Goal: Transaction & Acquisition: Book appointment/travel/reservation

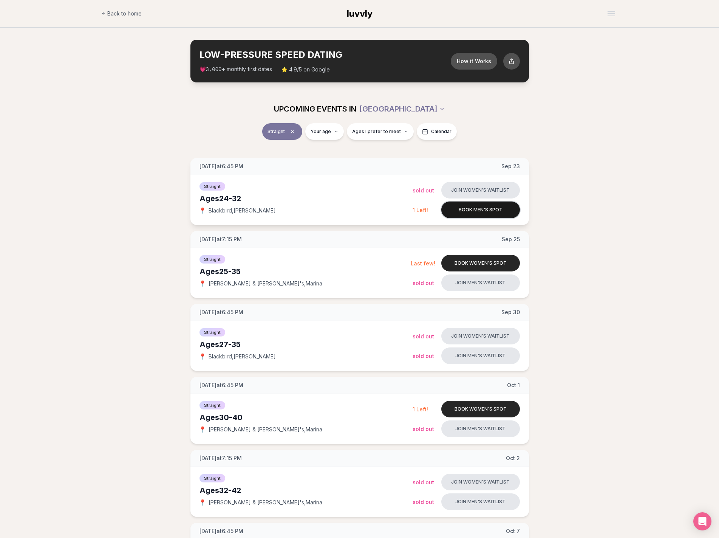
click at [158, 35] on button "Book men's spot" at bounding box center [480, 209] width 79 height 17
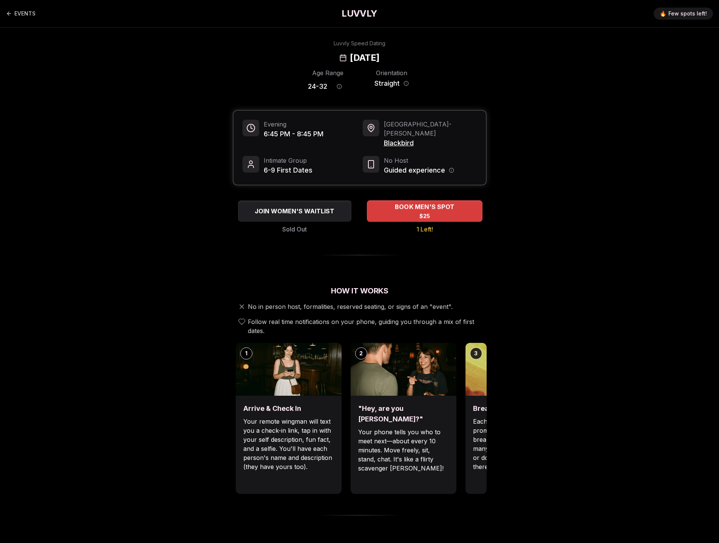
click at [158, 35] on div "BOOK MEN'S SPOT $25" at bounding box center [425, 211] width 116 height 21
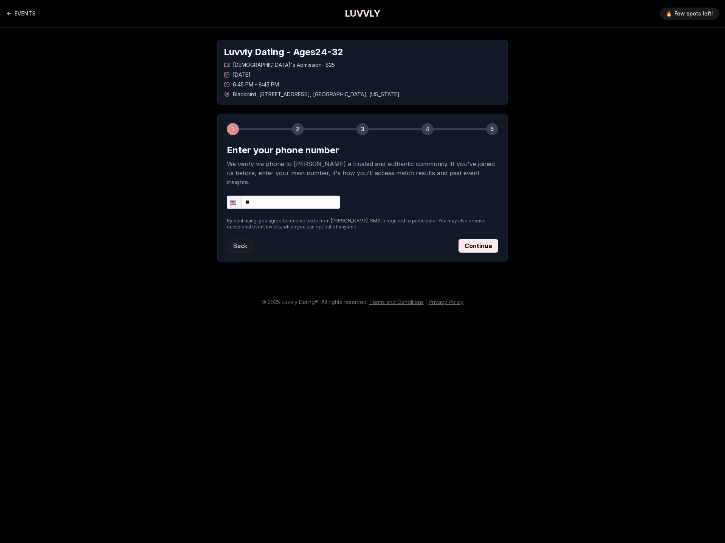
click at [158, 35] on input "**" at bounding box center [283, 202] width 113 height 13
type input "**********"
click at [158, 35] on main "**********" at bounding box center [362, 271] width 725 height 543
click at [158, 35] on button "Continue" at bounding box center [478, 246] width 40 height 14
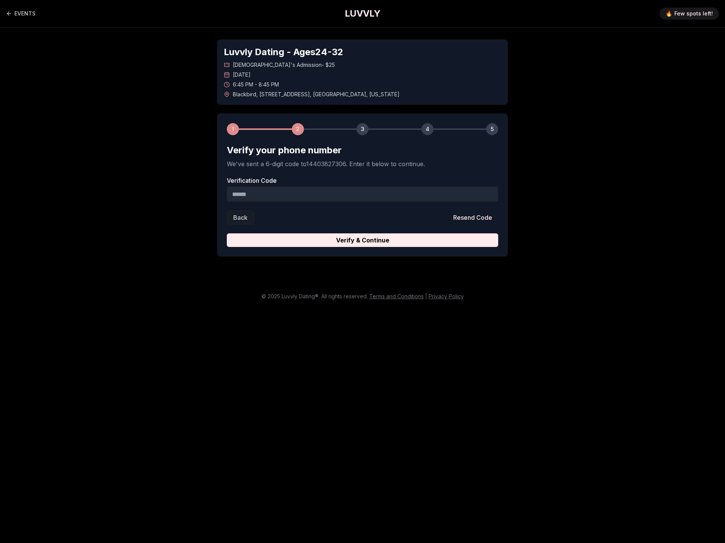
click at [158, 35] on input "Verification Code" at bounding box center [362, 194] width 271 height 15
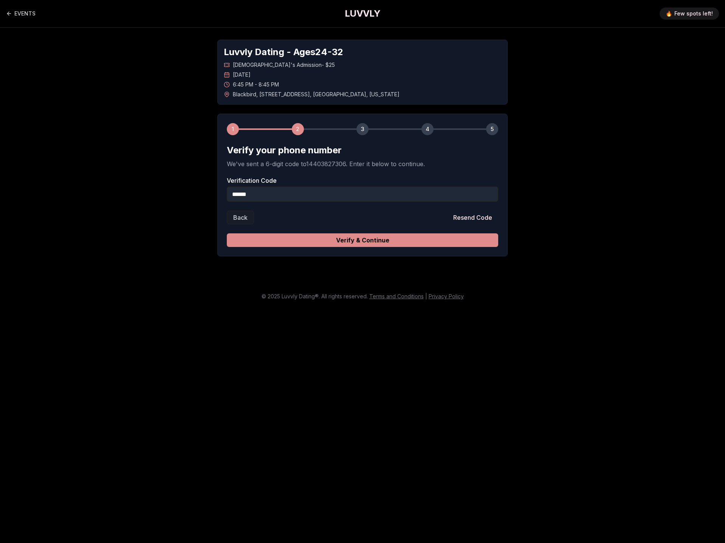
type input "******"
click at [158, 35] on button "Verify & Continue" at bounding box center [362, 240] width 271 height 14
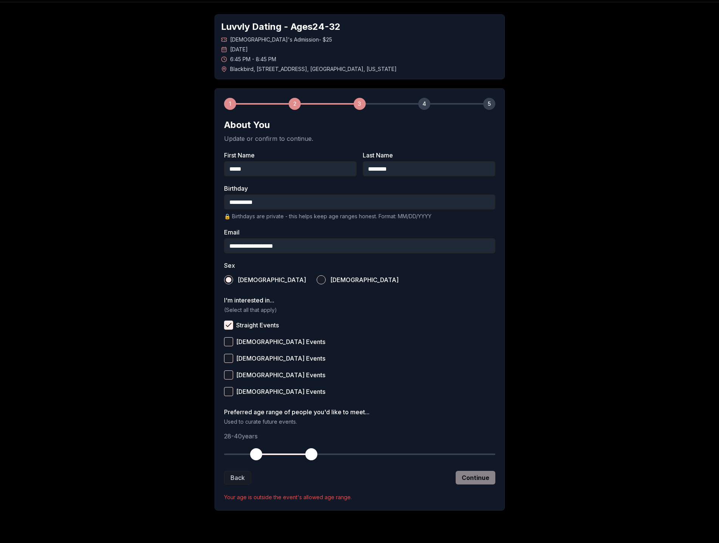
scroll to position [38, 0]
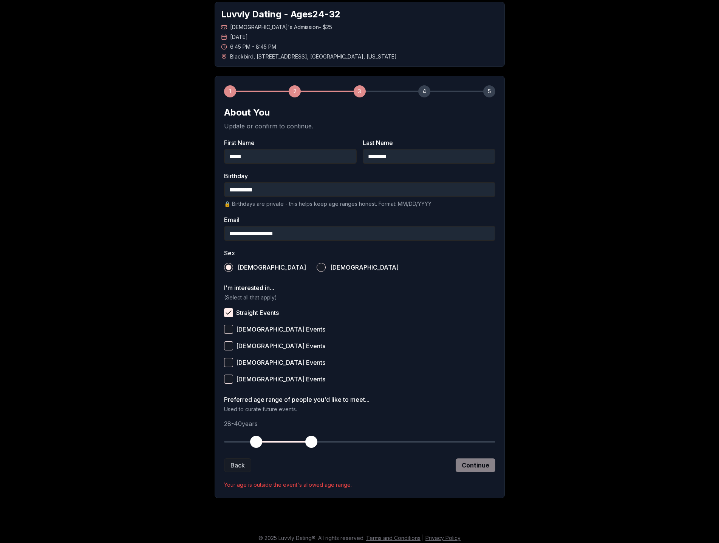
click at [158, 35] on div "Back Continue" at bounding box center [359, 466] width 271 height 14
drag, startPoint x: 258, startPoint y: 438, endPoint x: 240, endPoint y: 437, distance: 18.2
click at [158, 35] on span "button" at bounding box center [238, 442] width 12 height 12
drag, startPoint x: 314, startPoint y: 443, endPoint x: 301, endPoint y: 440, distance: 13.5
click at [158, 35] on span "button" at bounding box center [302, 442] width 12 height 12
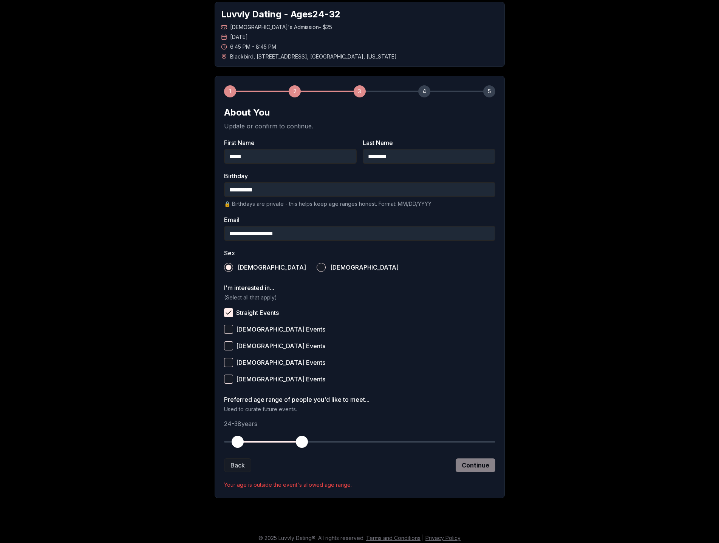
click at [158, 35] on div "Back Continue" at bounding box center [359, 466] width 271 height 14
click at [158, 35] on button "Straight Events" at bounding box center [228, 312] width 9 height 9
click at [158, 35] on div "**********" at bounding box center [359, 250] width 529 height 521
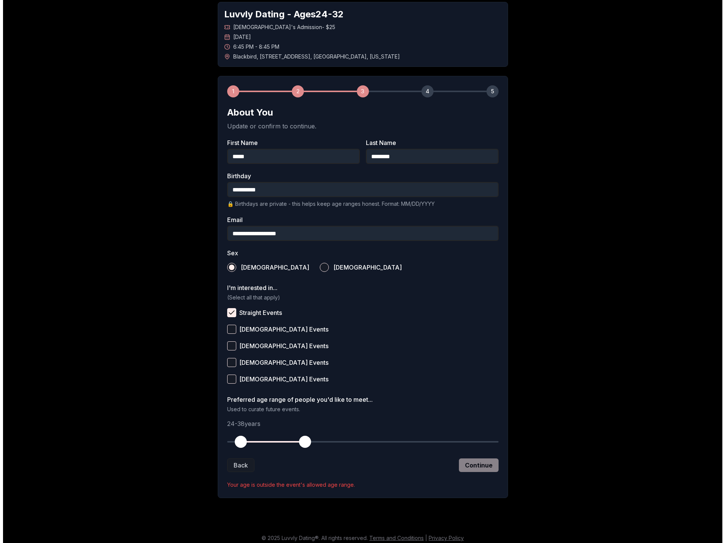
scroll to position [0, 0]
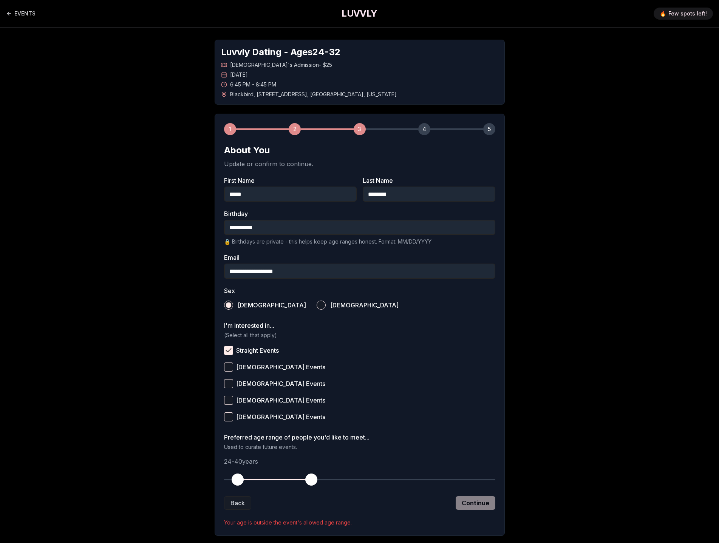
drag, startPoint x: 303, startPoint y: 479, endPoint x: 292, endPoint y: 482, distance: 11.0
click at [158, 35] on span "button" at bounding box center [311, 480] width 12 height 12
drag, startPoint x: 240, startPoint y: 481, endPoint x: 255, endPoint y: 483, distance: 15.2
click at [158, 35] on span "button" at bounding box center [256, 480] width 12 height 12
click at [158, 35] on div "Back Continue" at bounding box center [359, 503] width 271 height 14
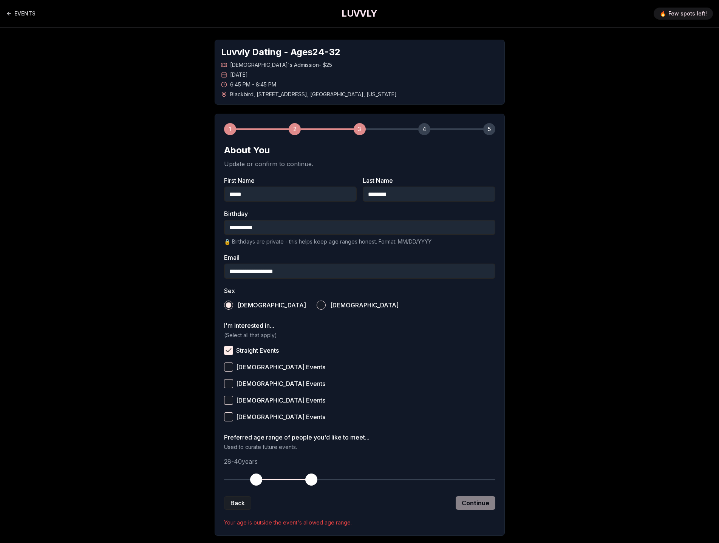
click at [158, 35] on button "Back" at bounding box center [237, 503] width 27 height 14
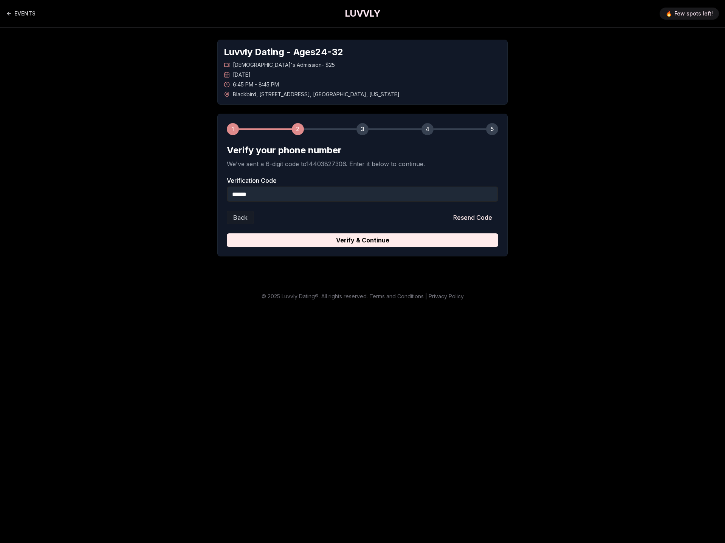
click at [158, 35] on main "EVENTS LUVVLY 🔥 Few spots left! Luvvly Dating - Ages [DEMOGRAPHIC_DATA] [DEMOGR…" at bounding box center [362, 271] width 725 height 543
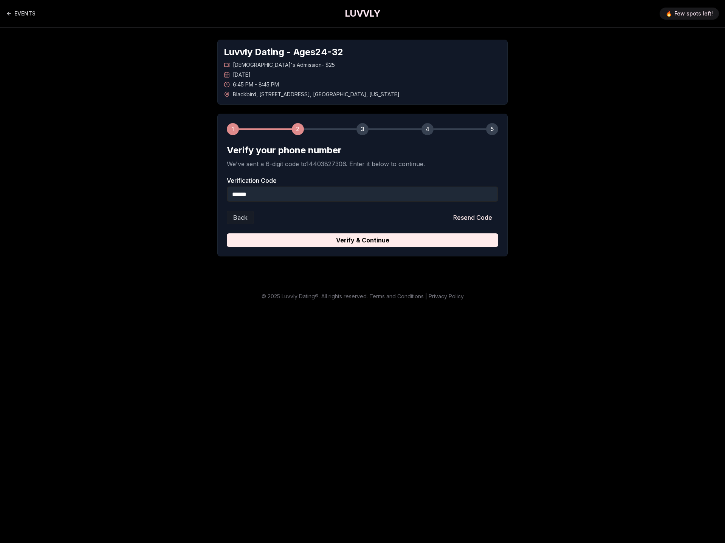
click at [158, 35] on main "EVENTS LUVVLY 🔥 Few spots left! Luvvly Dating - Ages [DEMOGRAPHIC_DATA] [DEMOGR…" at bounding box center [362, 271] width 725 height 543
click at [158, 35] on button "Back" at bounding box center [240, 218] width 27 height 14
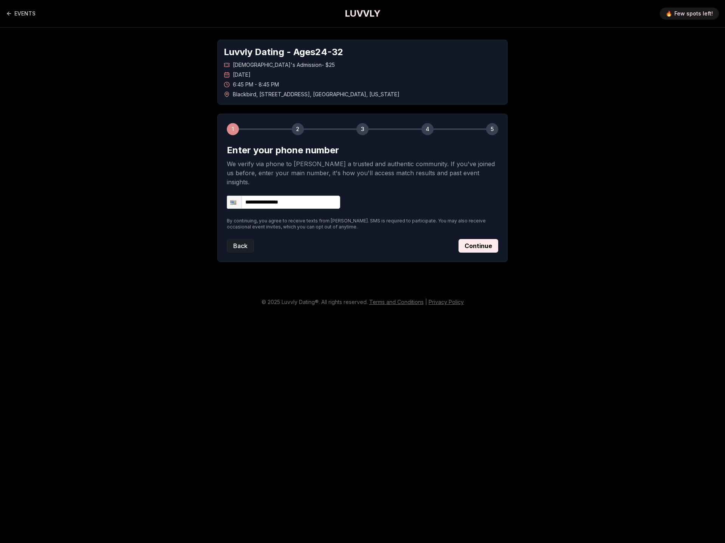
click at [158, 35] on button "Back" at bounding box center [240, 246] width 27 height 14
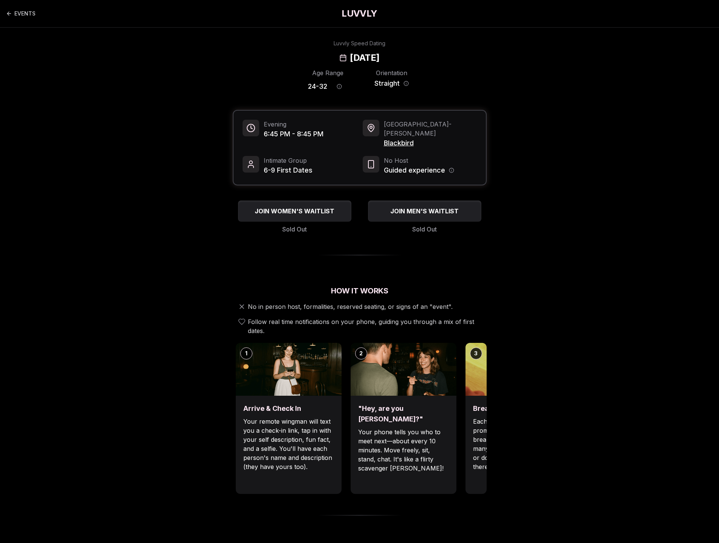
click at [131, 35] on div "Luvvly Speed Dating [DATE] Age Range 24 - 32 Orientation Straight Evening 6:45 …" at bounding box center [359, 509] width 517 height 939
click at [15, 12] on link "EVENTS" at bounding box center [20, 13] width 29 height 15
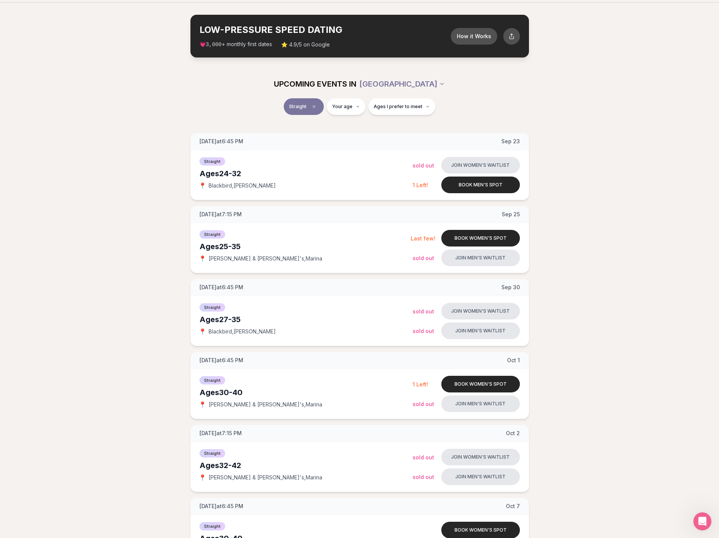
scroll to position [38, 0]
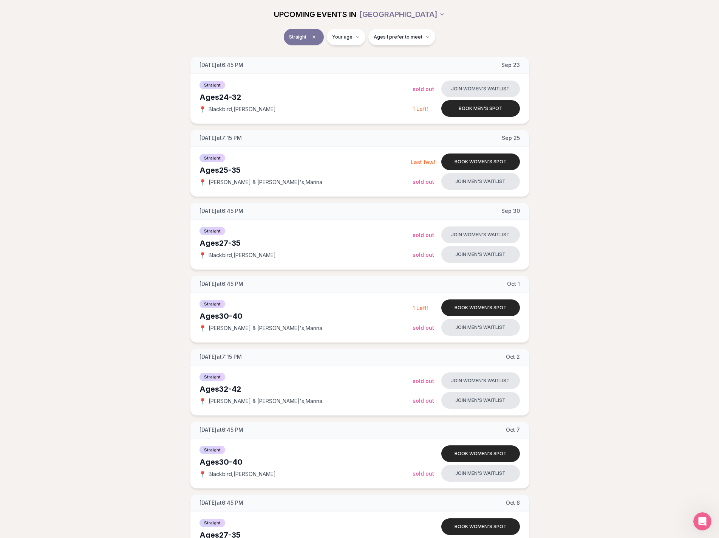
scroll to position [113, 0]
